Goal: Task Accomplishment & Management: Complete application form

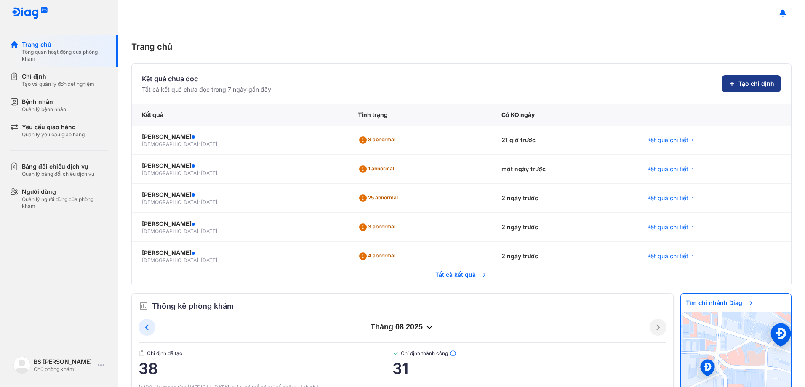
click at [738, 85] on span "Tạo chỉ định" at bounding box center [756, 84] width 36 height 8
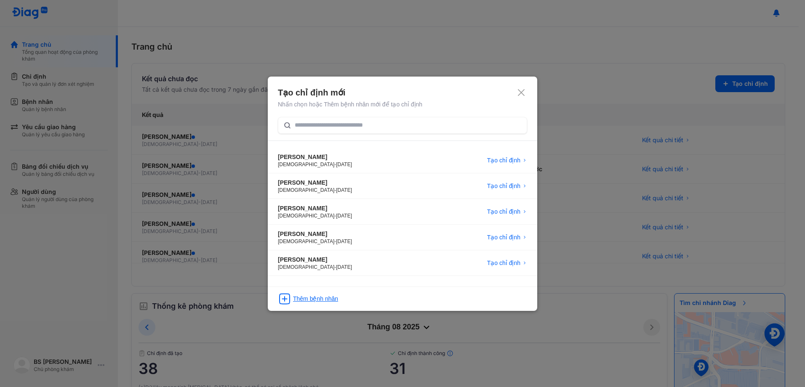
click at [317, 298] on div "Thêm bệnh nhân" at bounding box center [315, 299] width 45 height 8
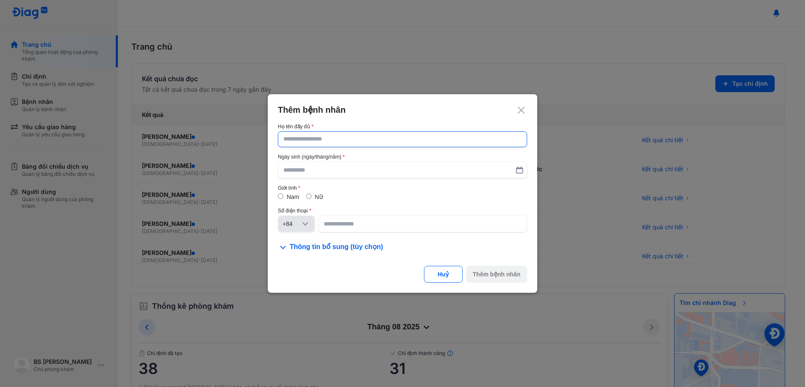
click at [342, 137] on input "text" at bounding box center [402, 139] width 238 height 15
type input "**********"
click at [307, 167] on input "text" at bounding box center [402, 170] width 238 height 15
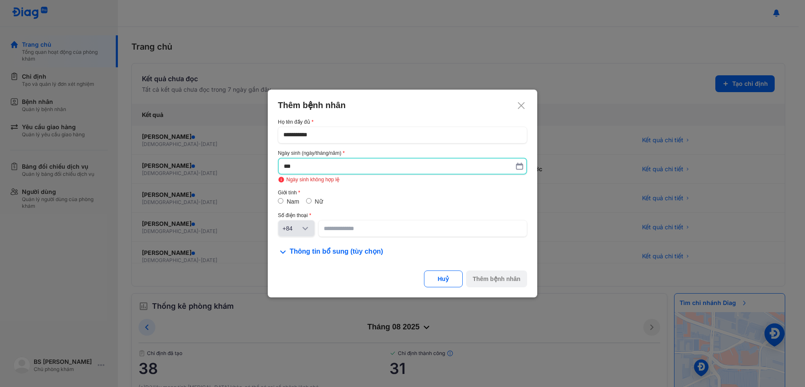
type input "*"
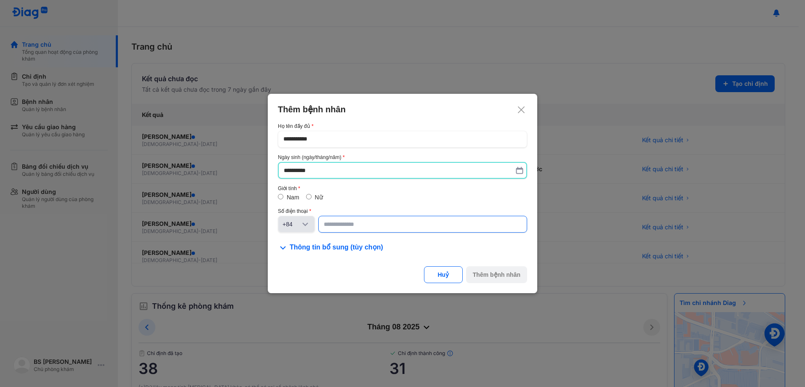
type input "**********"
click at [383, 227] on input at bounding box center [422, 224] width 197 height 15
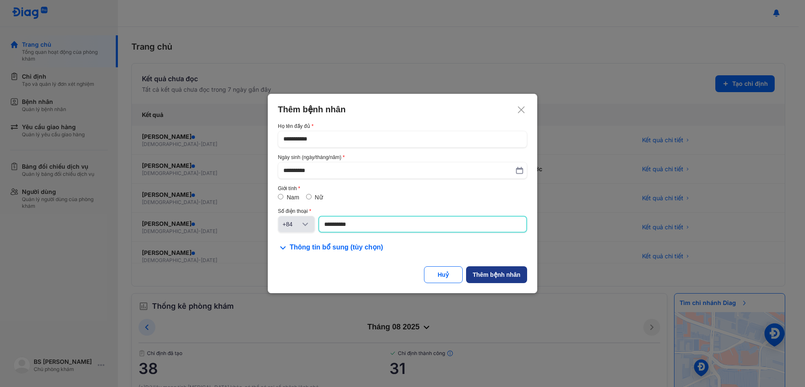
type input "**********"
click at [501, 274] on div "Thêm bệnh nhân" at bounding box center [497, 275] width 48 height 8
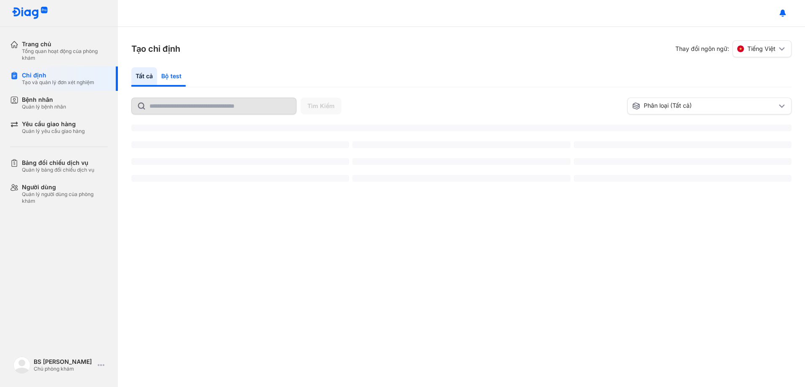
drag, startPoint x: 177, startPoint y: 75, endPoint x: 179, endPoint y: 86, distance: 11.1
click at [178, 77] on div "Bộ test" at bounding box center [171, 76] width 29 height 19
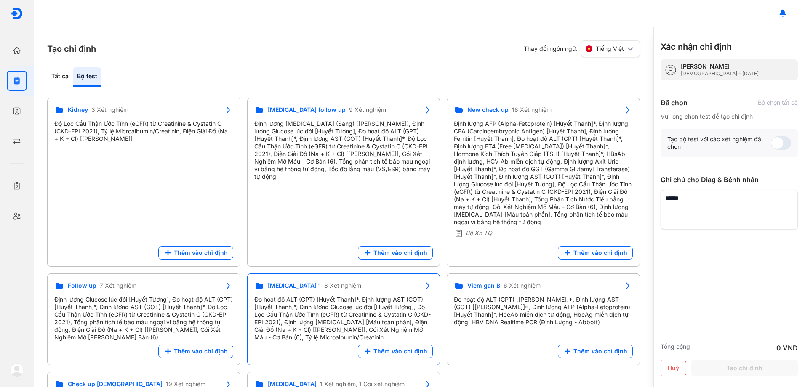
click at [330, 298] on div "Đo hoạt độ ALT (GPT) [Huyết Thanh]*, Định lượng AST (GOT) [Huyết Thanh]*, Định …" at bounding box center [343, 318] width 179 height 45
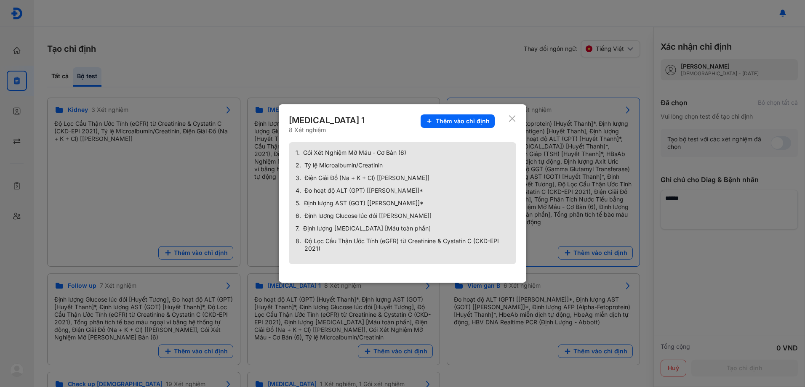
drag, startPoint x: 452, startPoint y: 119, endPoint x: 455, endPoint y: 125, distance: 6.6
click at [451, 118] on span "Thêm vào chỉ định" at bounding box center [463, 121] width 54 height 8
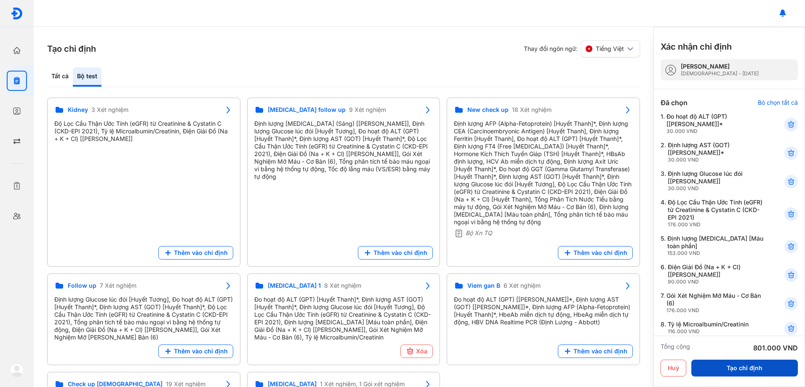
click at [740, 367] on button "Tạo chỉ định" at bounding box center [744, 368] width 106 height 17
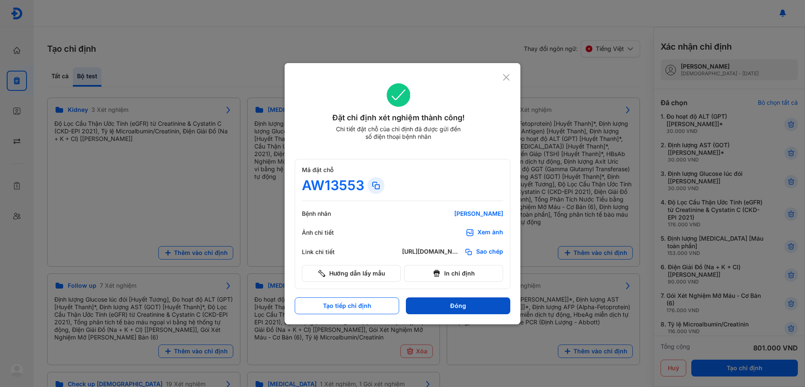
click at [457, 308] on button "Đóng" at bounding box center [458, 306] width 104 height 17
